Goal: Information Seeking & Learning: Learn about a topic

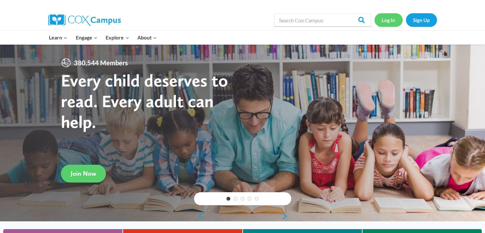
click at [392, 21] on link "Log In" at bounding box center [389, 19] width 28 height 13
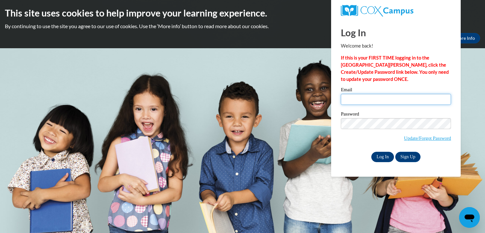
type input "phyllis.sano@k12.hi.us"
click at [382, 158] on input "Log In" at bounding box center [383, 157] width 23 height 10
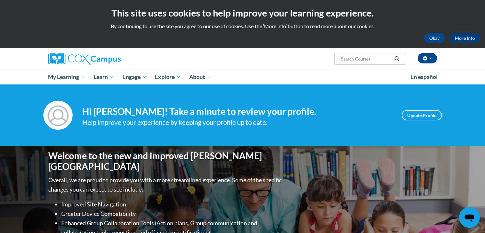
click at [363, 61] on input "Search..." at bounding box center [366, 59] width 52 height 8
type input "oral language"
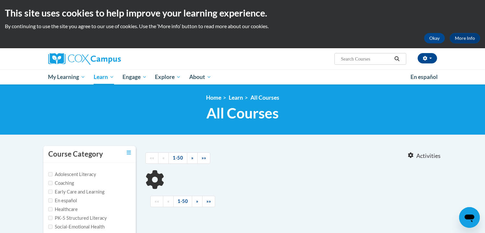
type input "oral language"
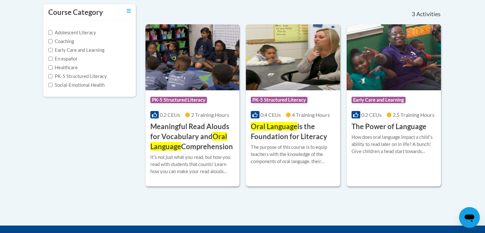
scroll to position [143, 0]
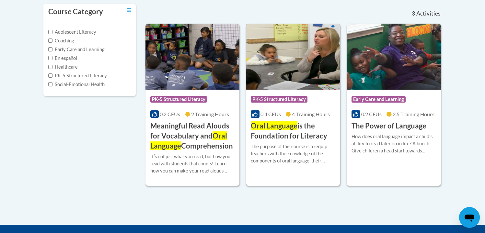
click at [288, 127] on span "Oral Language" at bounding box center [274, 126] width 47 height 9
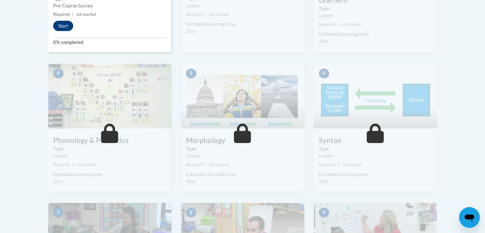
scroll to position [282, 0]
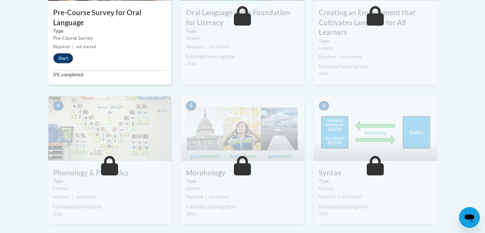
click at [65, 57] on button "Start" at bounding box center [63, 58] width 20 height 10
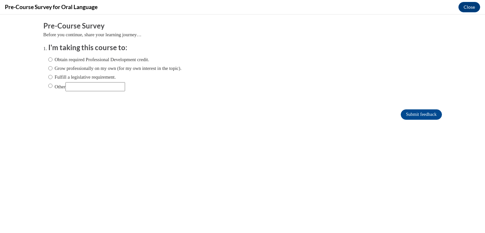
scroll to position [0, 0]
click at [51, 85] on input "Other" at bounding box center [50, 85] width 4 height 7
radio input "true"
click at [430, 113] on input "Submit feedback" at bounding box center [421, 115] width 41 height 10
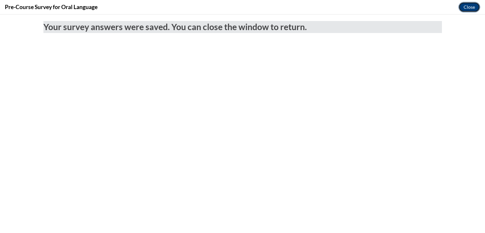
click at [470, 5] on button "Close" at bounding box center [470, 7] width 22 height 10
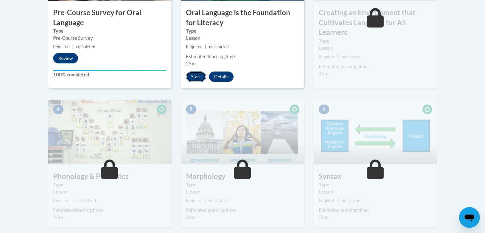
click at [199, 75] on button "Start" at bounding box center [196, 77] width 20 height 10
